Goal: Task Accomplishment & Management: Manage account settings

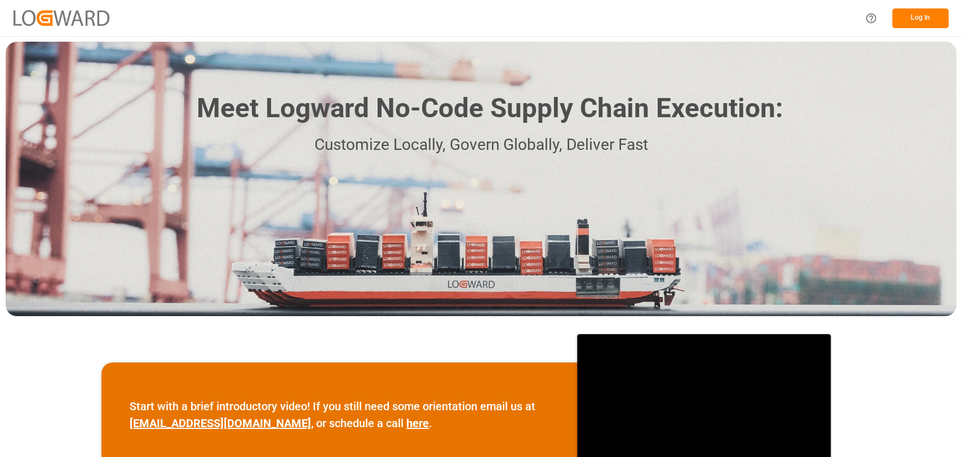
click at [917, 21] on button "Log In" at bounding box center [920, 18] width 56 height 20
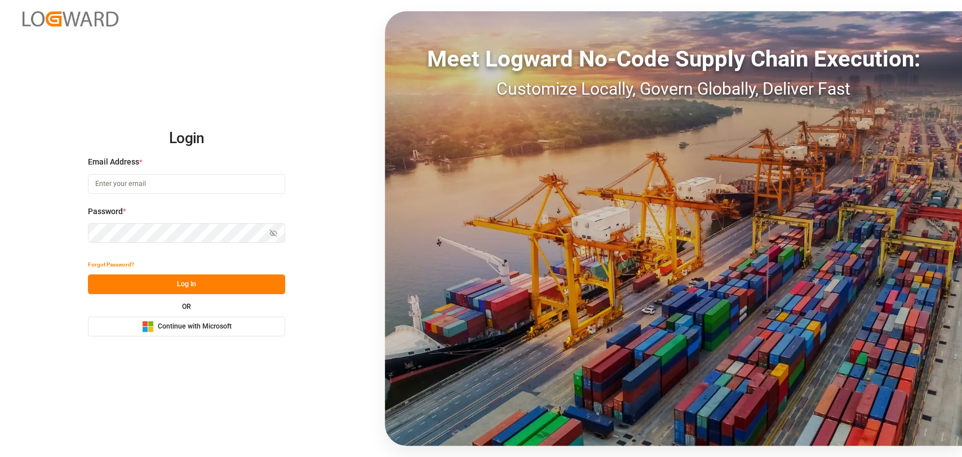
type input "[PERSON_NAME][EMAIL_ADDRESS][PERSON_NAME][DOMAIN_NAME]"
click at [170, 281] on button "Log In" at bounding box center [186, 284] width 197 height 20
